Goal: Leave review/rating: Leave review/rating

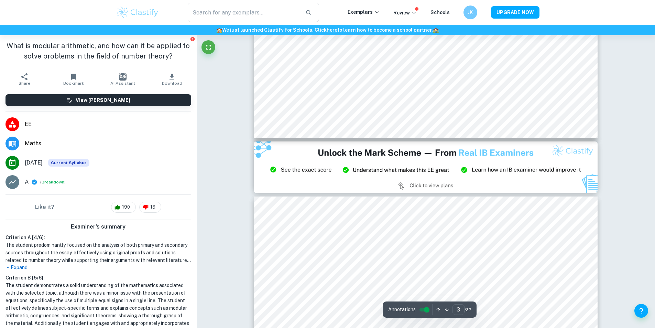
scroll to position [928, 0]
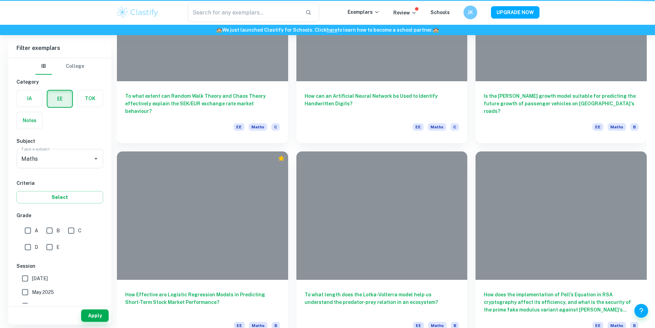
scroll to position [69, 0]
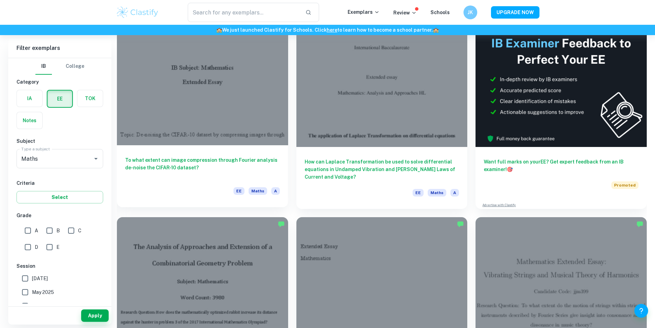
click at [212, 98] on div at bounding box center [202, 81] width 171 height 128
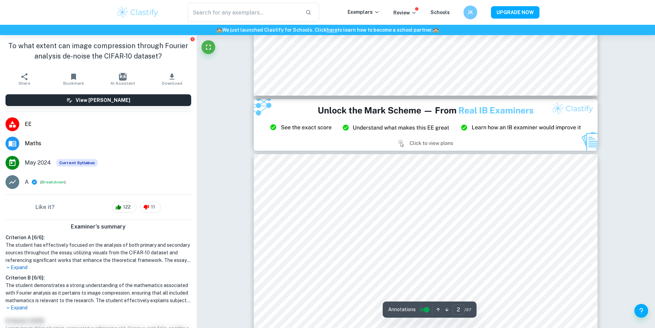
scroll to position [585, 0]
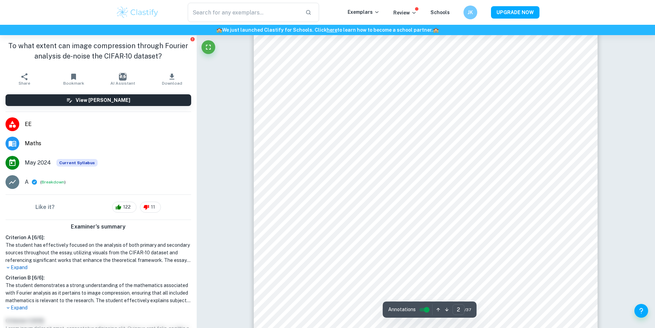
type input "1"
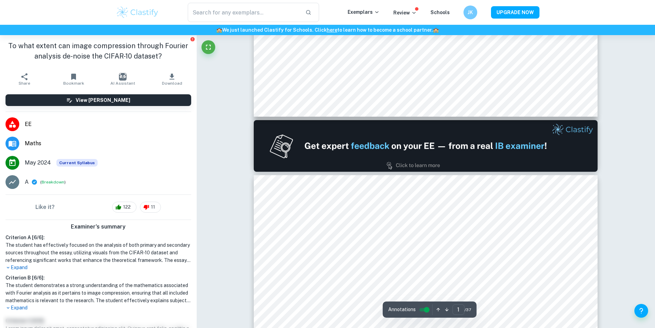
scroll to position [378, 0]
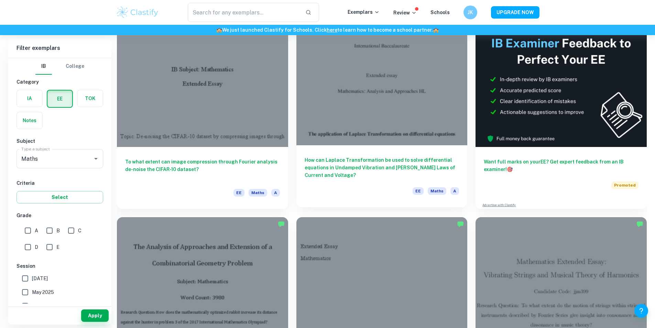
scroll to position [34, 0]
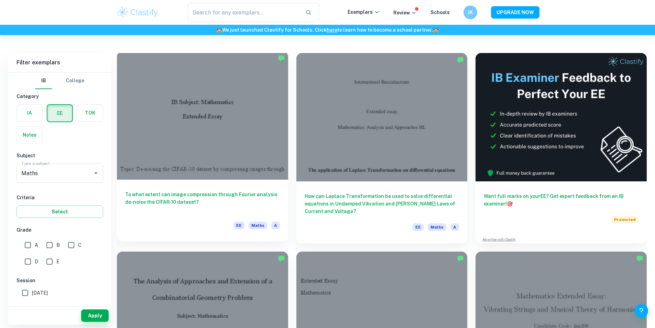
click at [188, 179] on div "To what extent can image compression through Fourier analysis de-noise the CIFA…" at bounding box center [202, 210] width 171 height 62
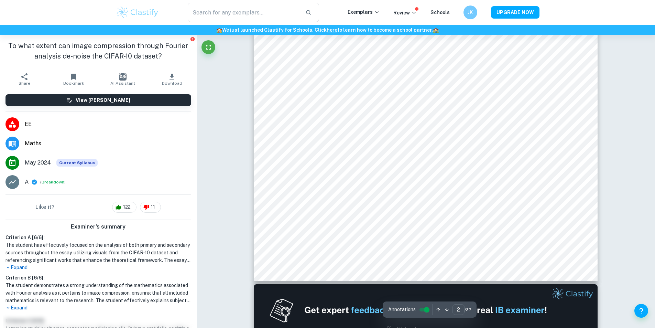
scroll to position [894, 0]
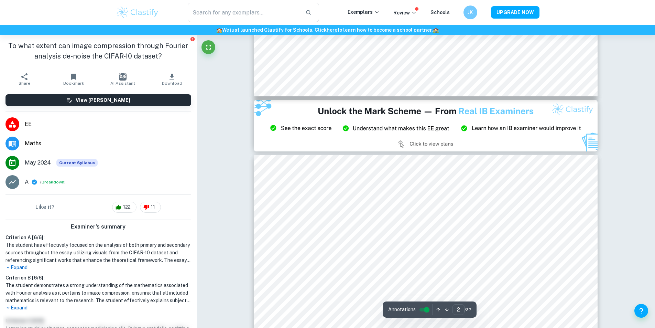
type input "3"
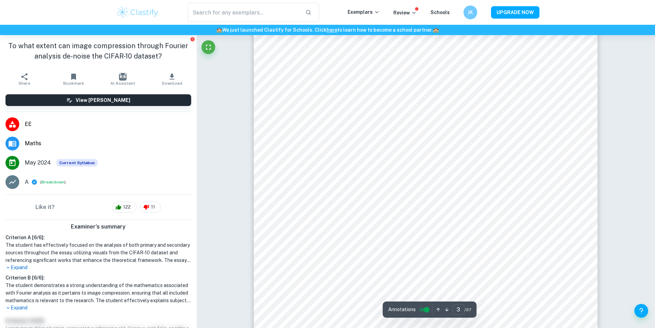
scroll to position [998, 0]
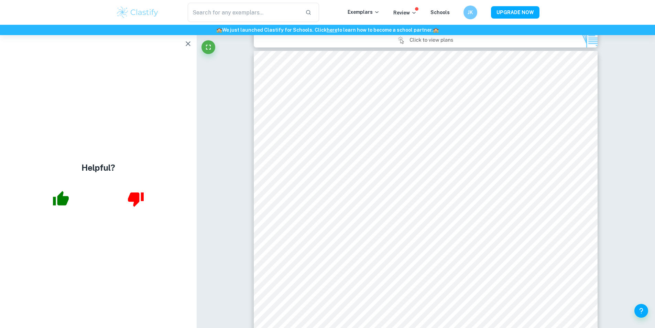
click at [184, 42] on icon "button" at bounding box center [188, 44] width 8 height 8
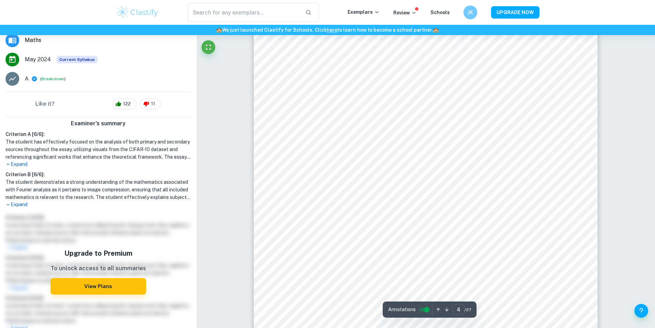
scroll to position [1445, 0]
type input "3"
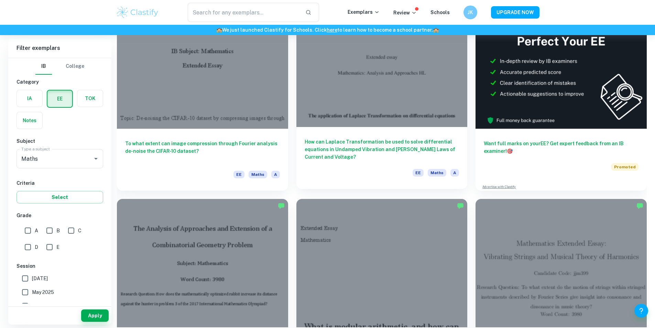
scroll to position [138, 0]
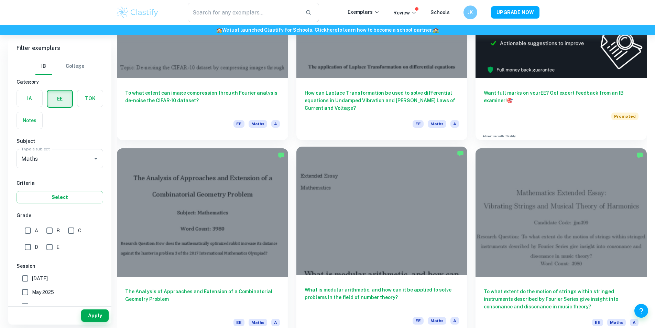
click at [296, 193] on div at bounding box center [381, 210] width 171 height 128
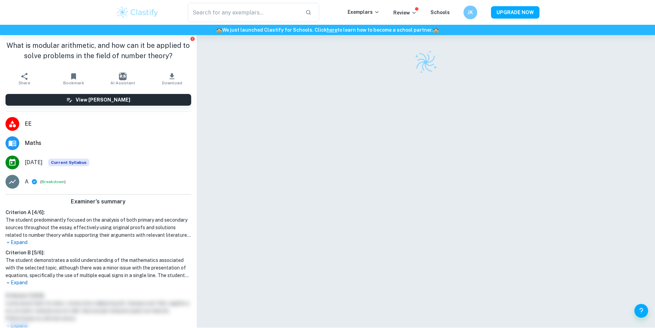
scroll to position [35, 0]
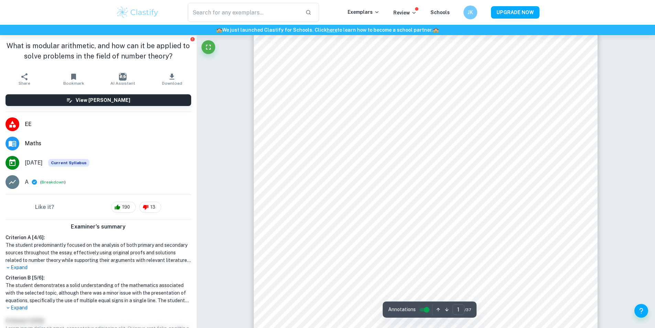
click at [17, 267] on p "Expand" at bounding box center [99, 267] width 186 height 7
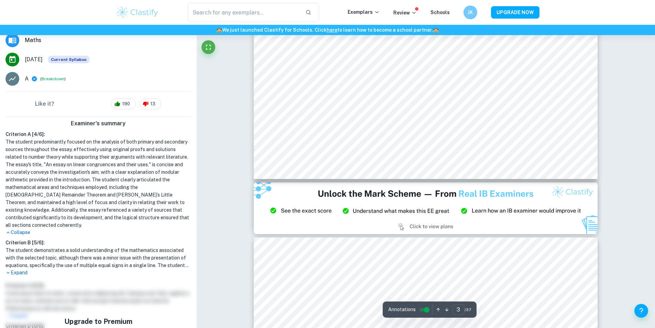
scroll to position [1170, 0]
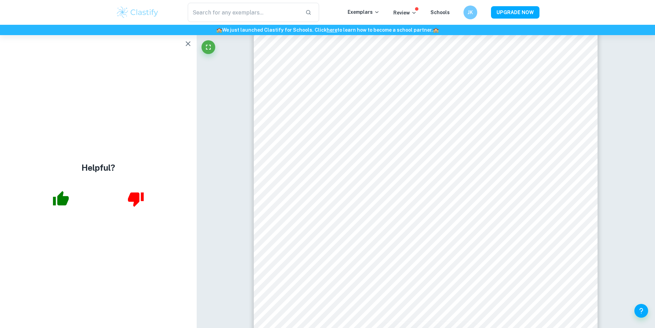
click at [188, 43] on icon "button" at bounding box center [188, 43] width 5 height 5
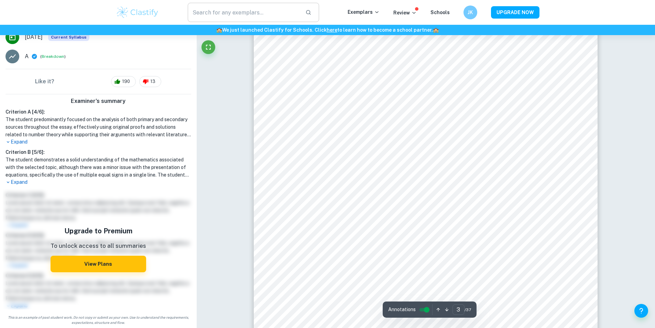
scroll to position [1273, 0]
type input "36"
